Goal: Information Seeking & Learning: Learn about a topic

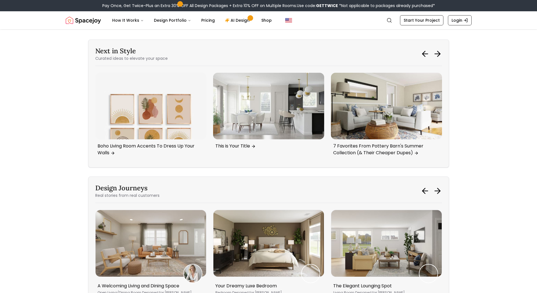
scroll to position [2803, 0]
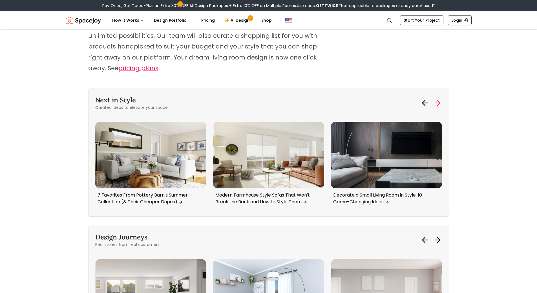
click at [437, 98] on icon at bounding box center [437, 102] width 9 height 9
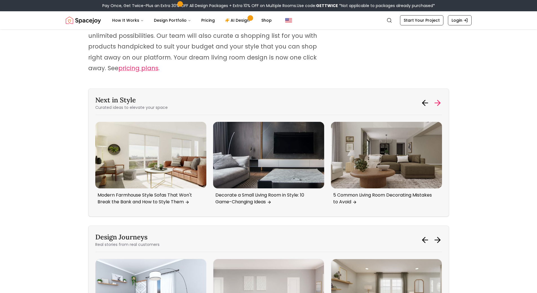
click at [437, 98] on icon at bounding box center [437, 102] width 9 height 9
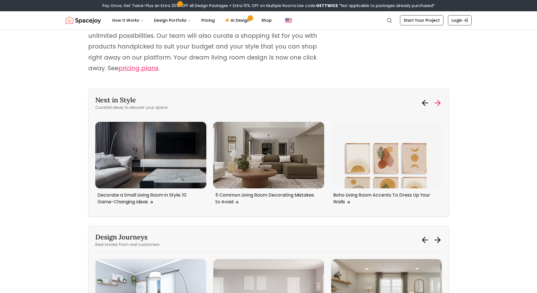
click at [437, 98] on icon at bounding box center [437, 102] width 9 height 9
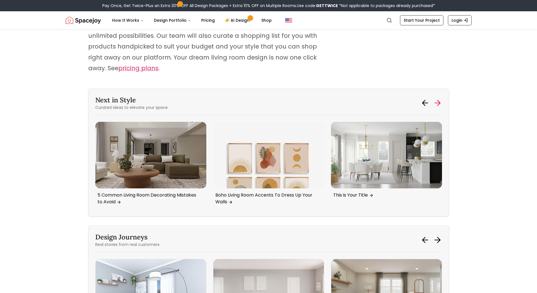
click at [437, 98] on icon at bounding box center [437, 102] width 9 height 9
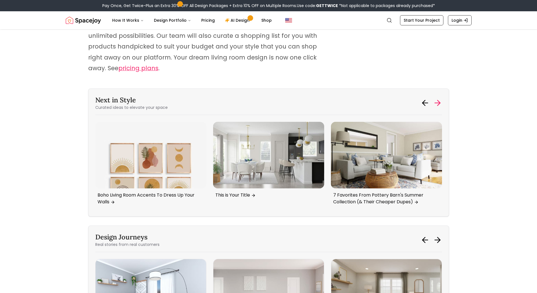
click at [437, 98] on icon at bounding box center [437, 102] width 9 height 9
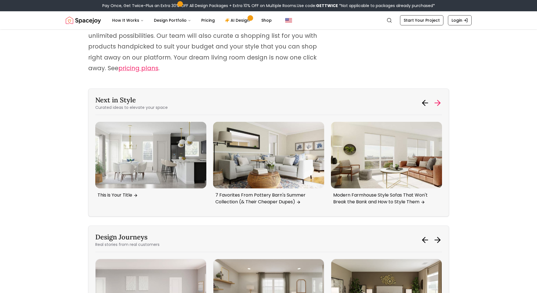
click at [437, 98] on icon at bounding box center [437, 102] width 9 height 9
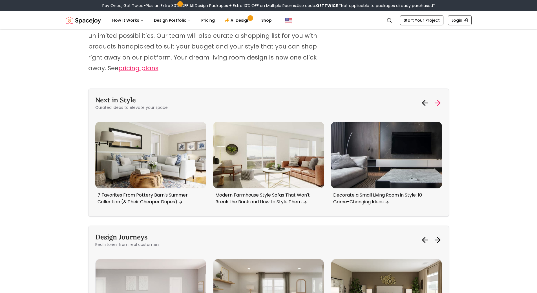
click at [437, 98] on icon at bounding box center [437, 102] width 9 height 9
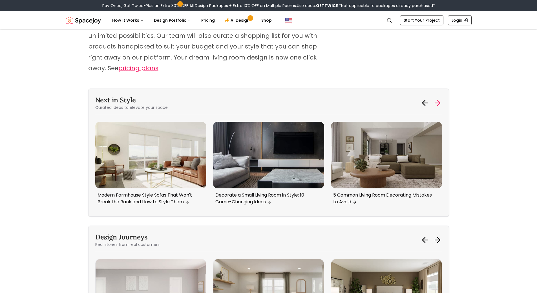
click at [437, 98] on icon at bounding box center [437, 102] width 9 height 9
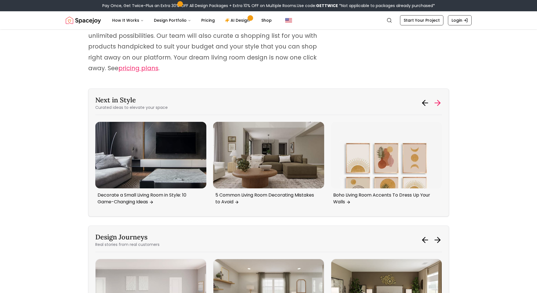
click at [437, 98] on icon at bounding box center [437, 102] width 9 height 9
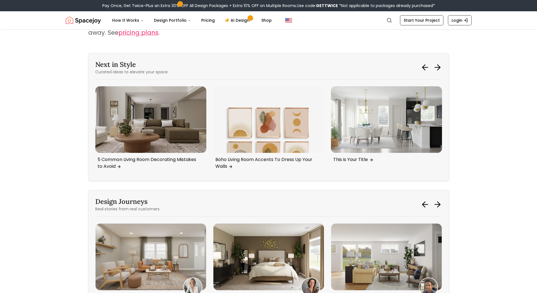
scroll to position [2916, 0]
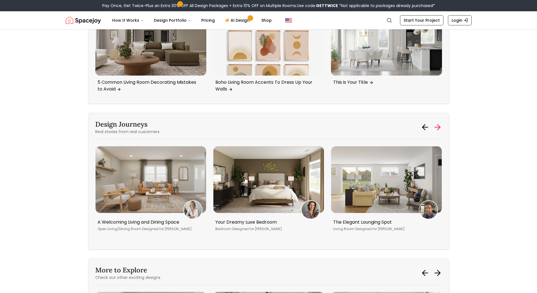
click at [440, 125] on icon at bounding box center [439, 127] width 3 height 5
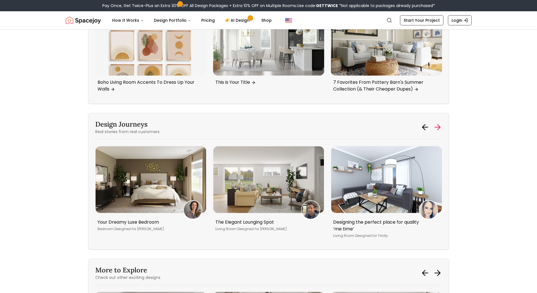
click at [440, 125] on icon at bounding box center [439, 127] width 3 height 5
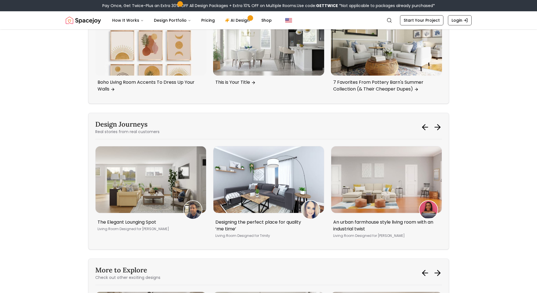
click at [420, 120] on div "Design Journeys Real stories from real customers" at bounding box center [268, 127] width 347 height 15
click at [434, 123] on icon at bounding box center [437, 127] width 9 height 9
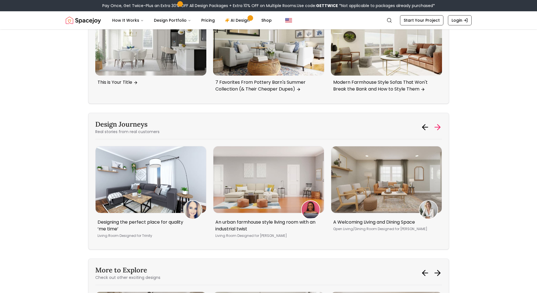
click at [434, 123] on icon at bounding box center [437, 127] width 9 height 9
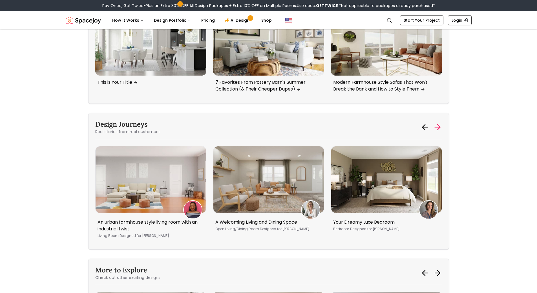
click at [434, 123] on icon at bounding box center [437, 127] width 9 height 9
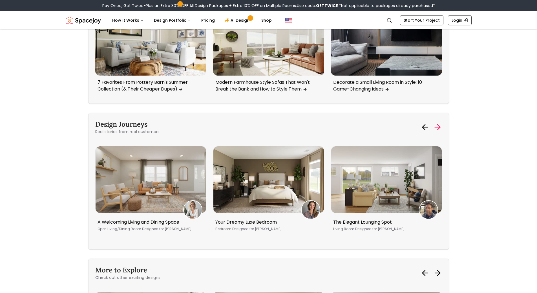
click at [434, 123] on icon at bounding box center [437, 127] width 9 height 9
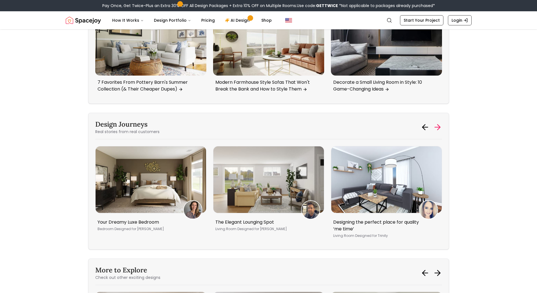
click at [434, 123] on icon at bounding box center [437, 127] width 9 height 9
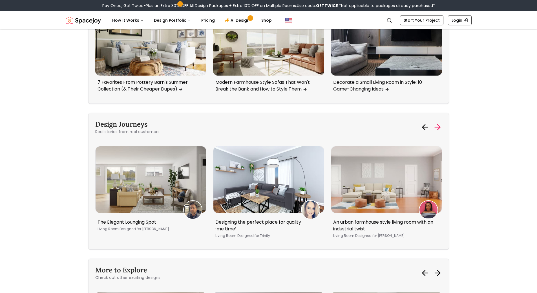
click at [434, 123] on icon at bounding box center [437, 127] width 9 height 9
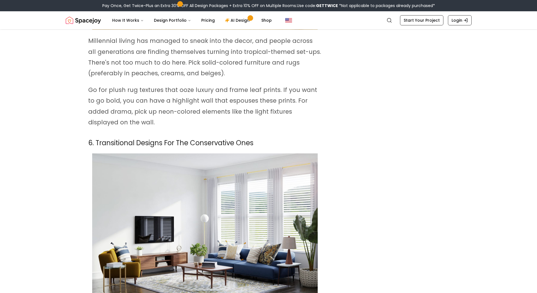
scroll to position [1365, 0]
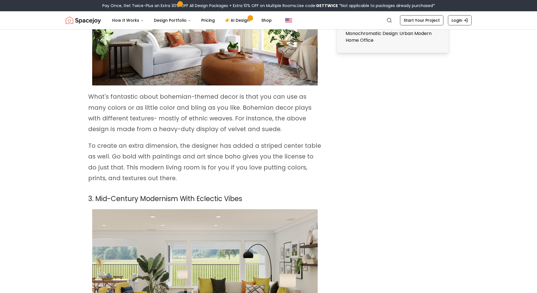
scroll to position [572, 0]
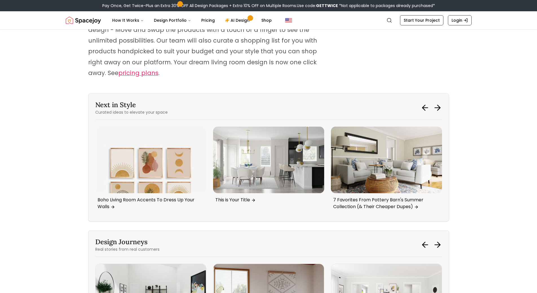
scroll to position [2802, 0]
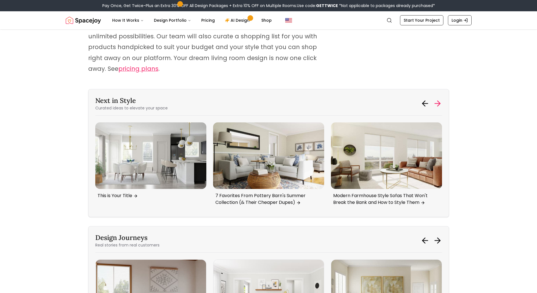
click at [439, 101] on icon at bounding box center [439, 103] width 3 height 5
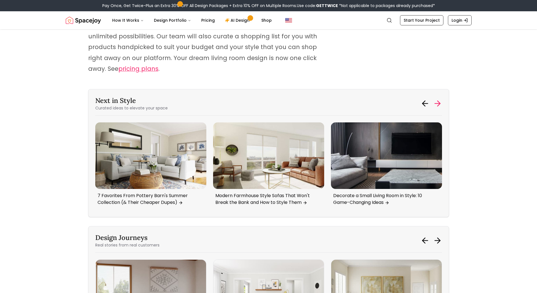
click at [439, 101] on icon at bounding box center [439, 103] width 3 height 5
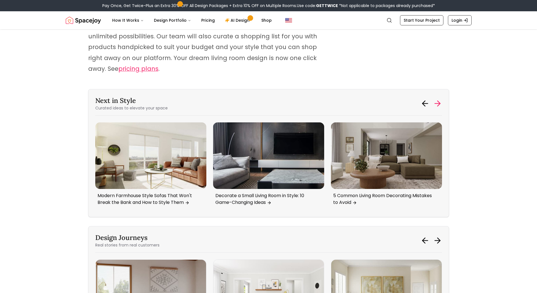
click at [439, 101] on icon at bounding box center [439, 103] width 3 height 5
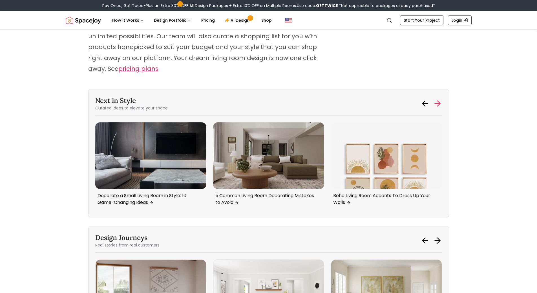
click at [439, 101] on icon at bounding box center [439, 103] width 3 height 5
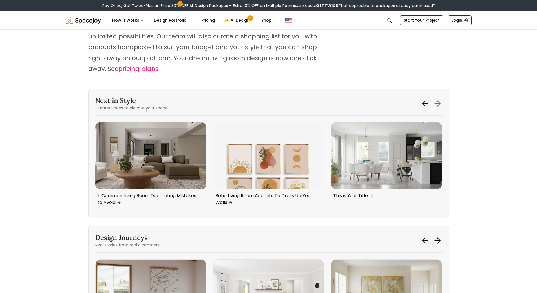
click at [439, 101] on icon at bounding box center [439, 103] width 3 height 5
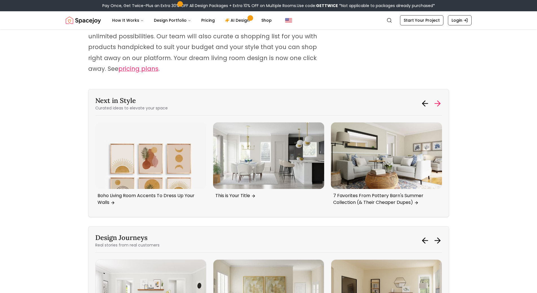
click at [439, 101] on icon at bounding box center [439, 103] width 3 height 5
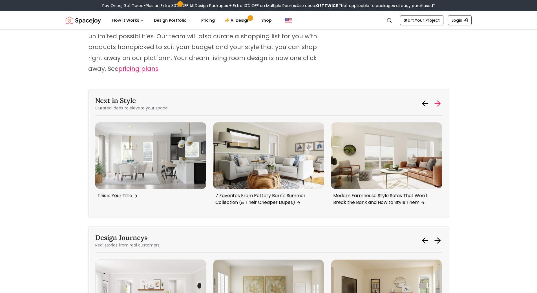
click at [439, 101] on icon at bounding box center [439, 103] width 3 height 5
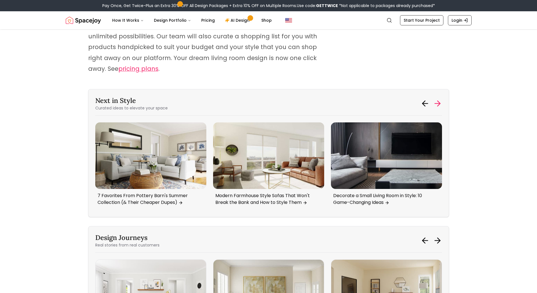
click at [439, 101] on icon at bounding box center [439, 103] width 3 height 5
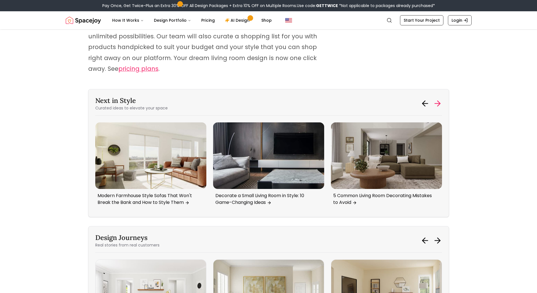
click at [439, 101] on icon at bounding box center [439, 103] width 3 height 5
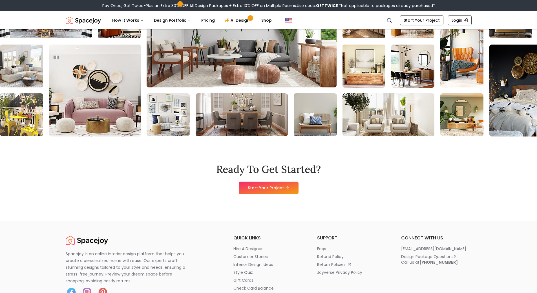
scroll to position [3620, 0]
